Goal: Navigation & Orientation: Find specific page/section

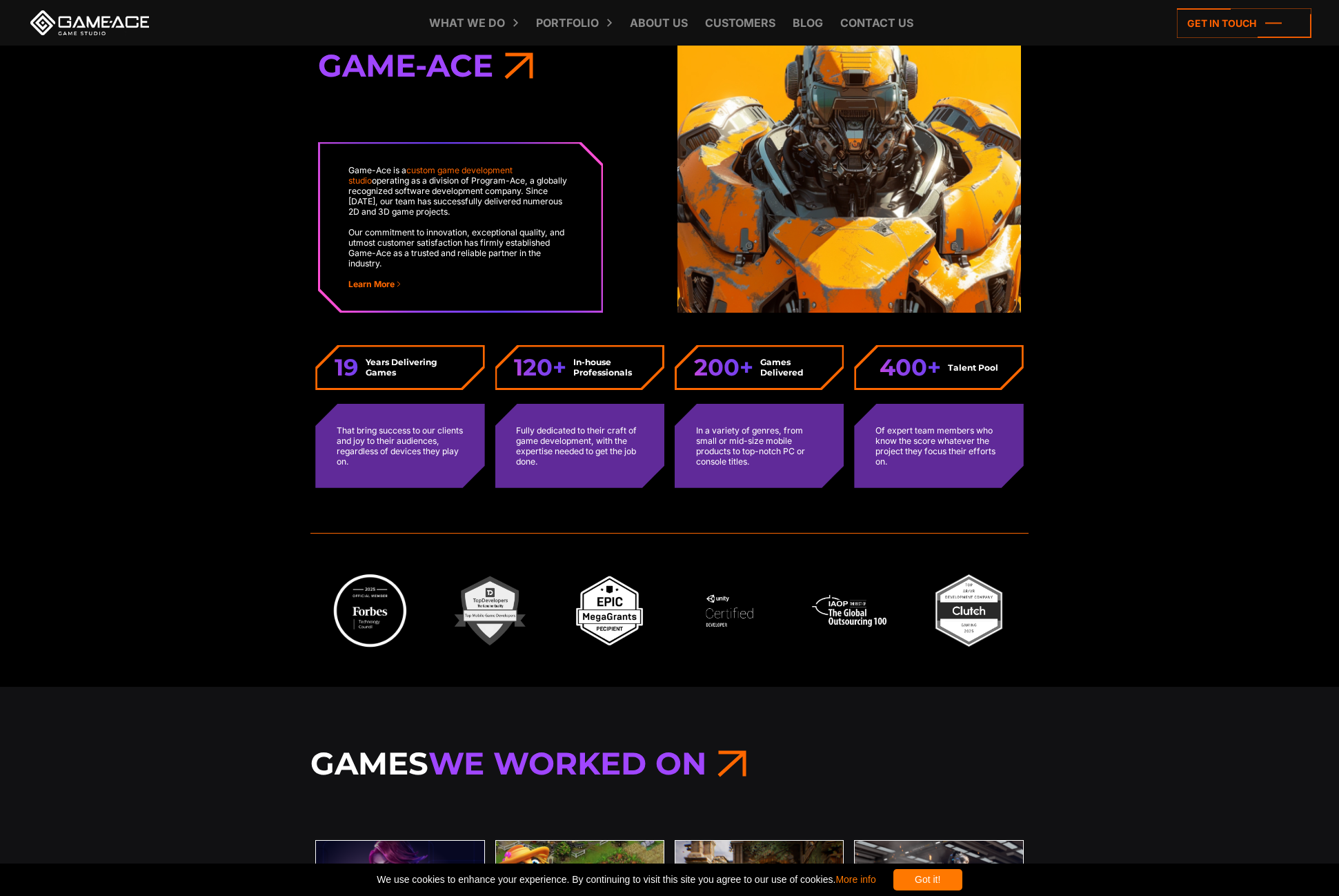
scroll to position [4460, 0]
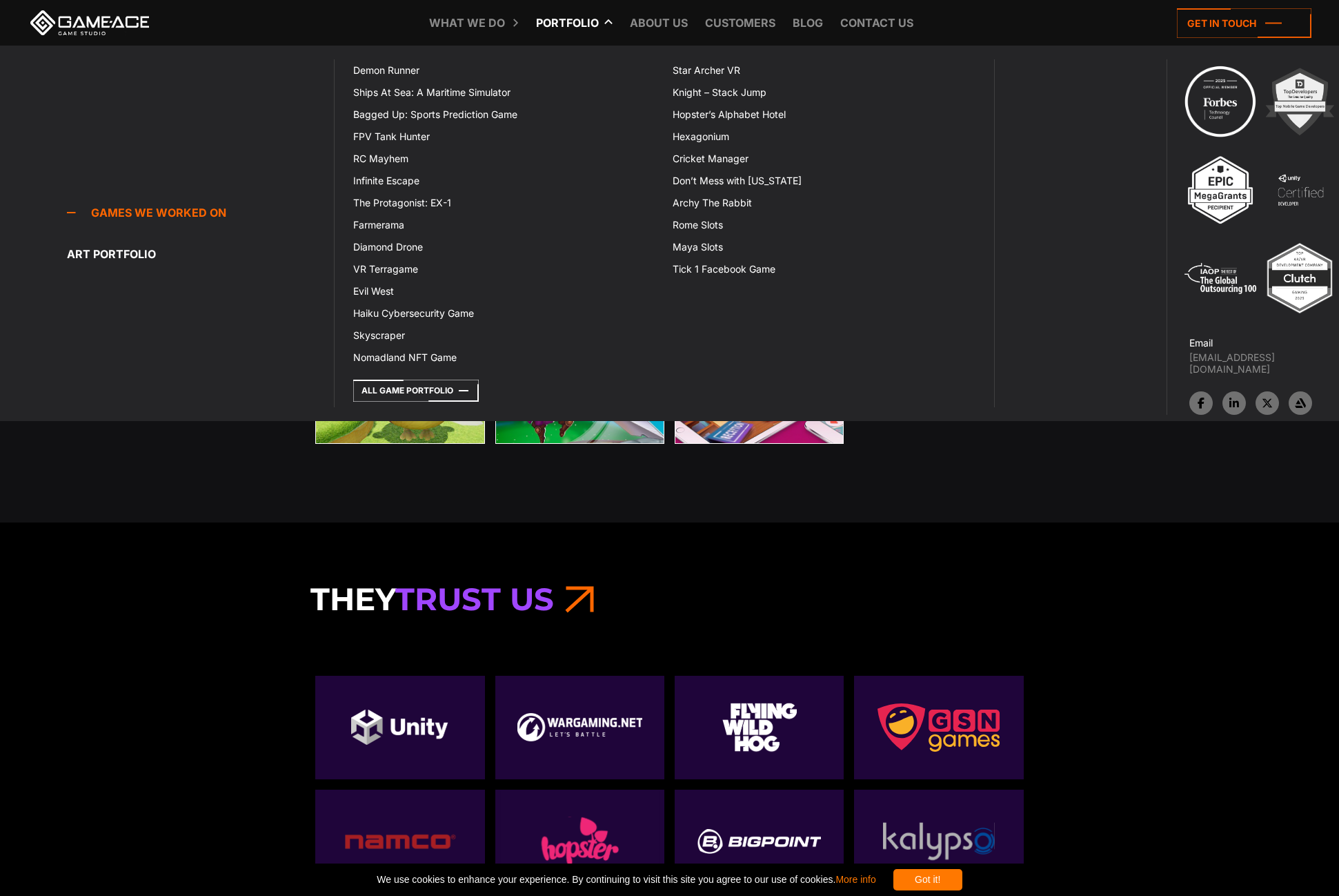
click at [558, 19] on link "Portfolio" at bounding box center [567, 23] width 77 height 45
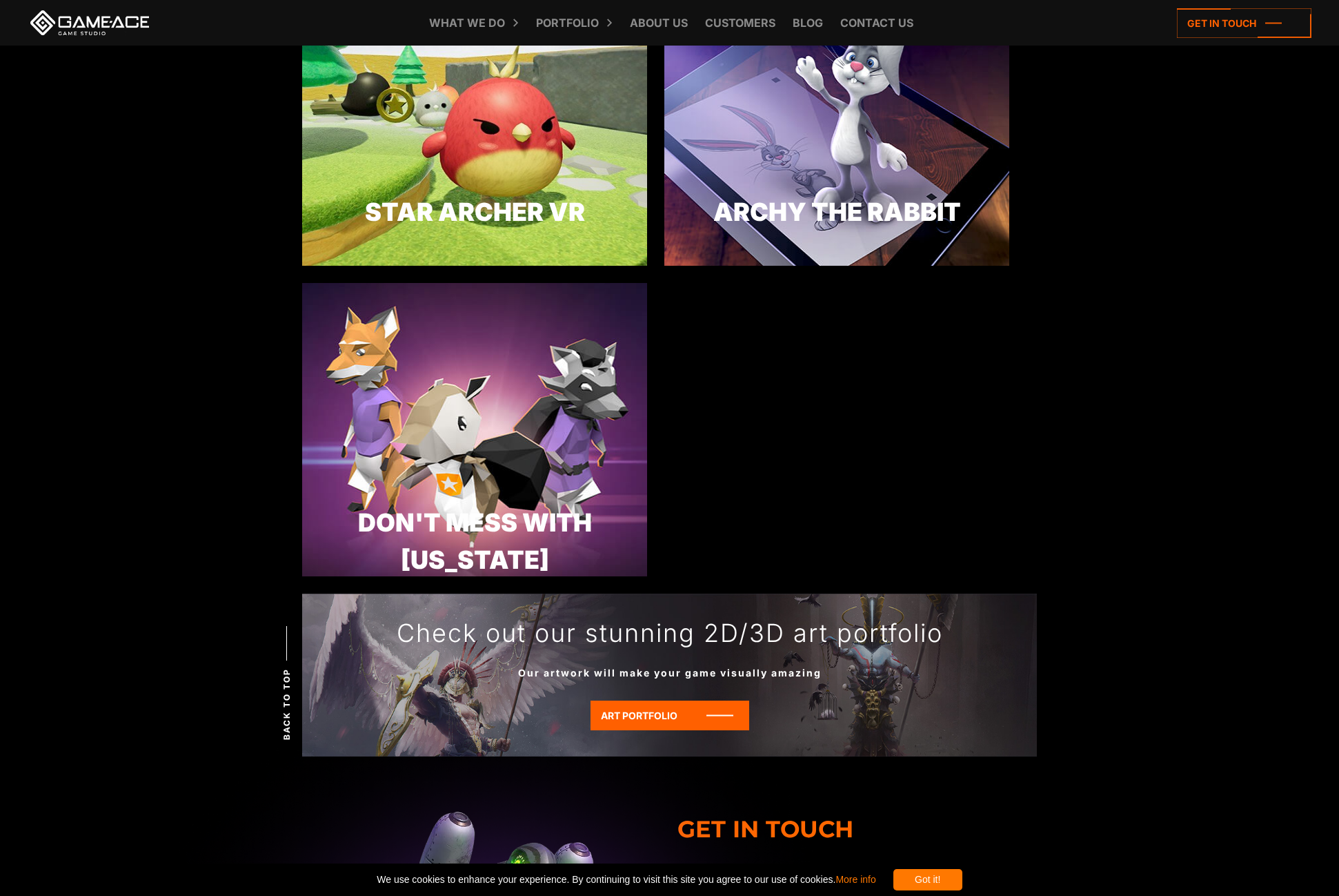
scroll to position [4037, 0]
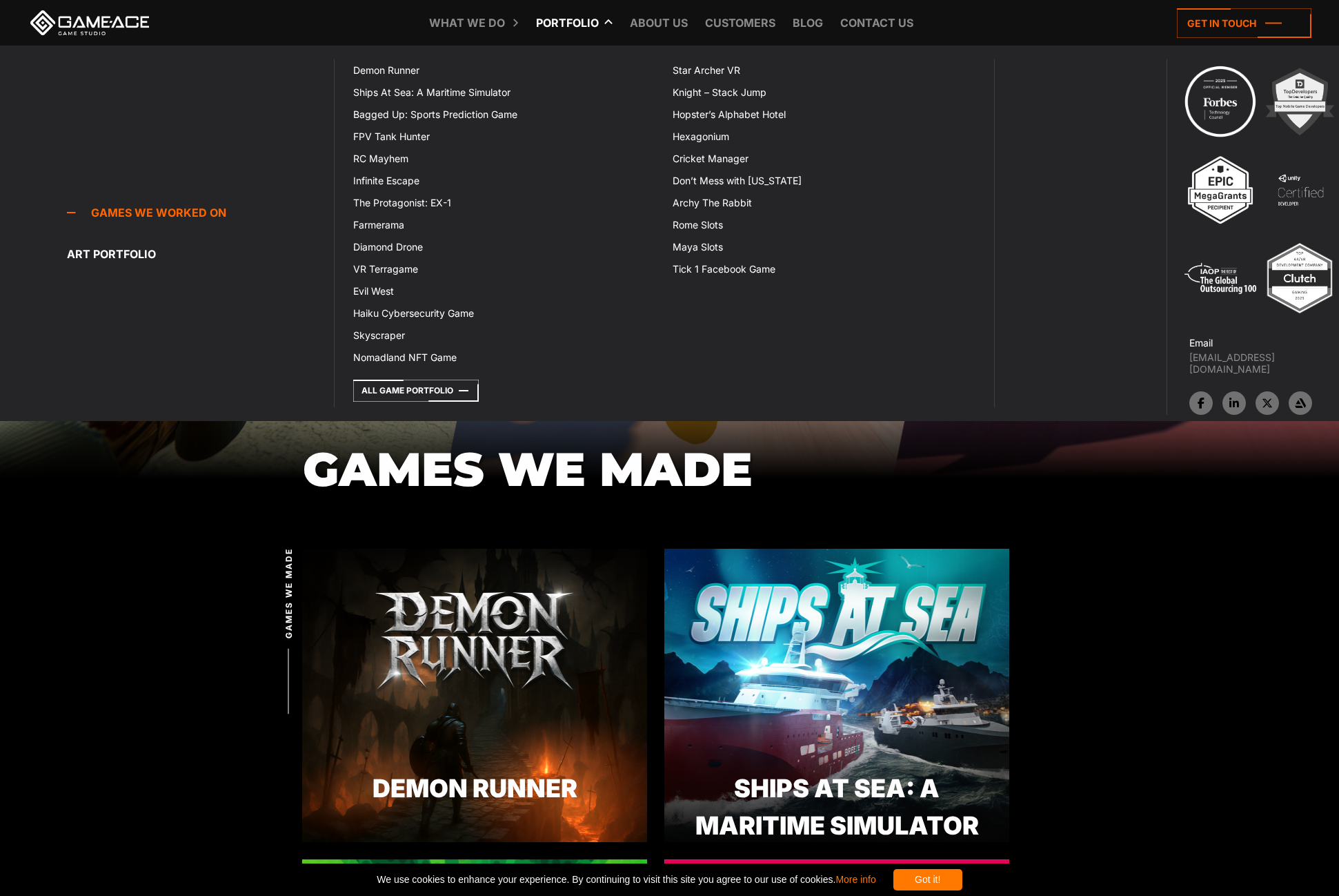
click at [574, 26] on link "Portfolio" at bounding box center [567, 23] width 77 height 45
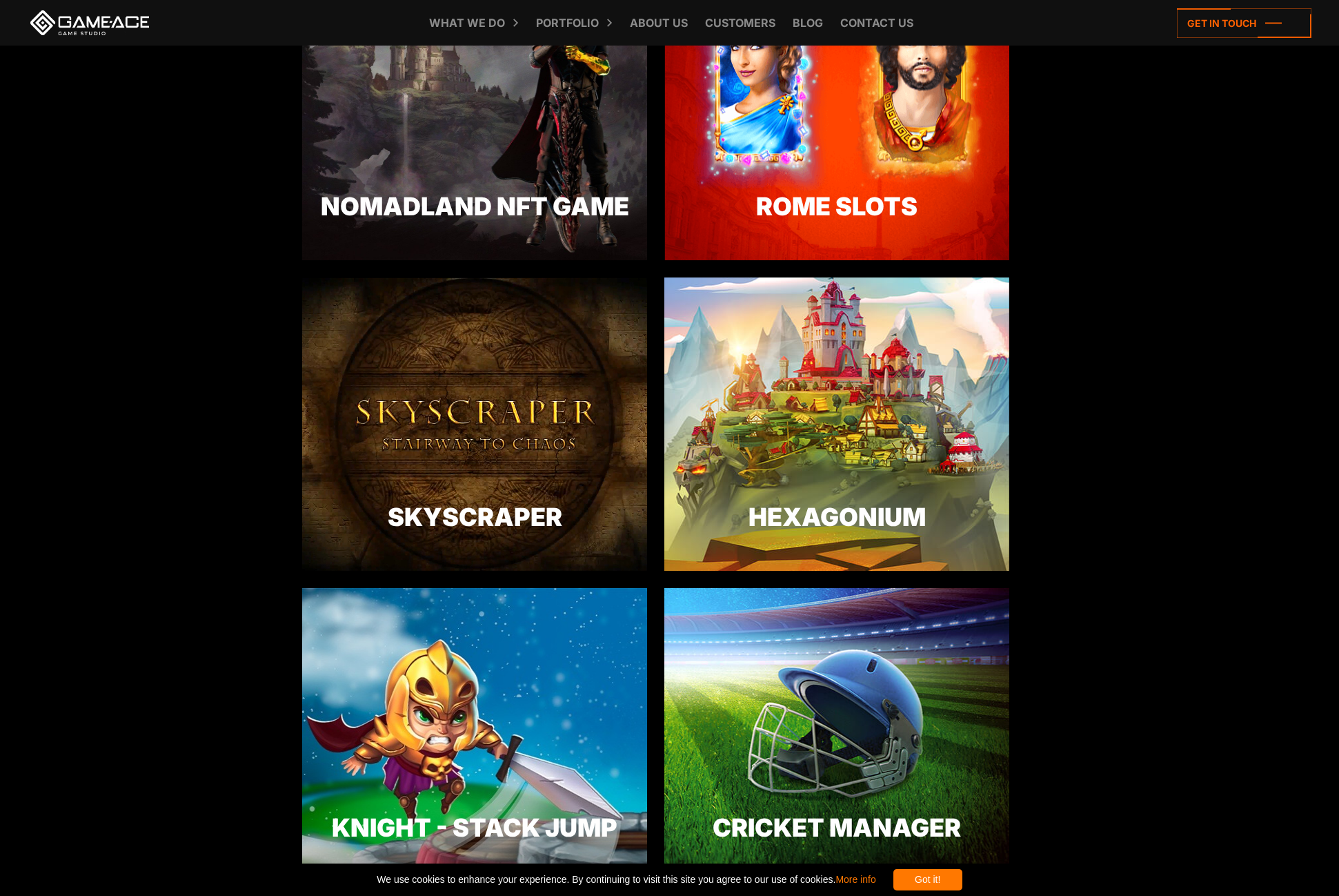
scroll to position [2516, 0]
